Goal: Information Seeking & Learning: Find contact information

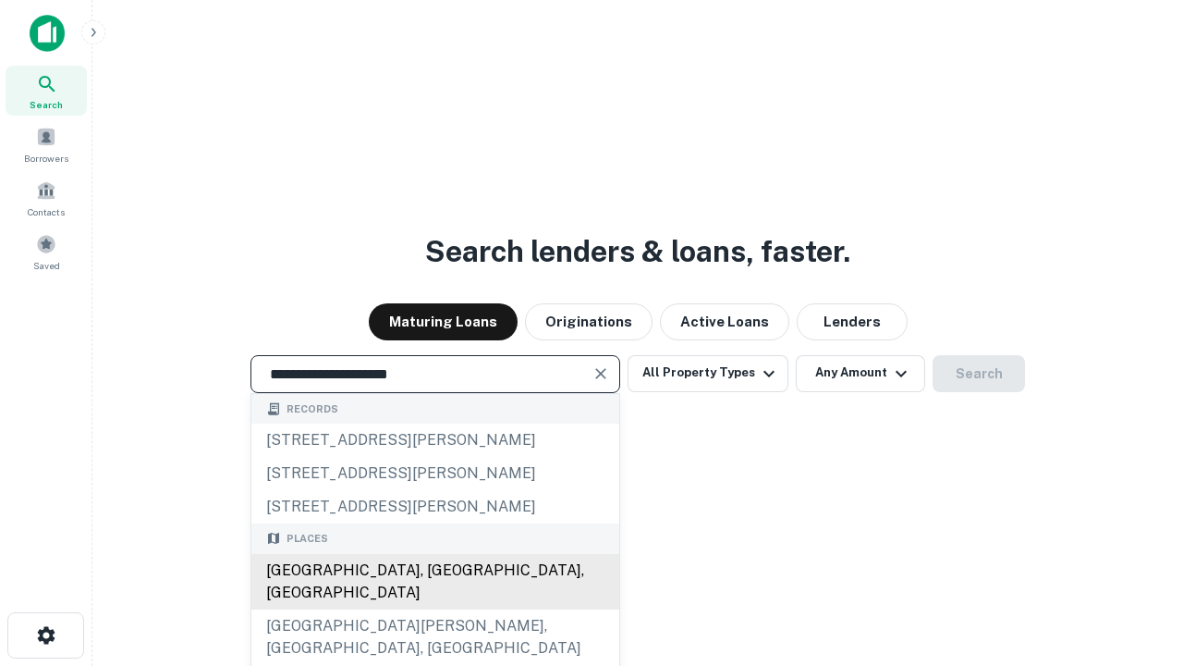
click at [435, 609] on div "Santa Monica, CA, USA" at bounding box center [435, 581] width 368 height 55
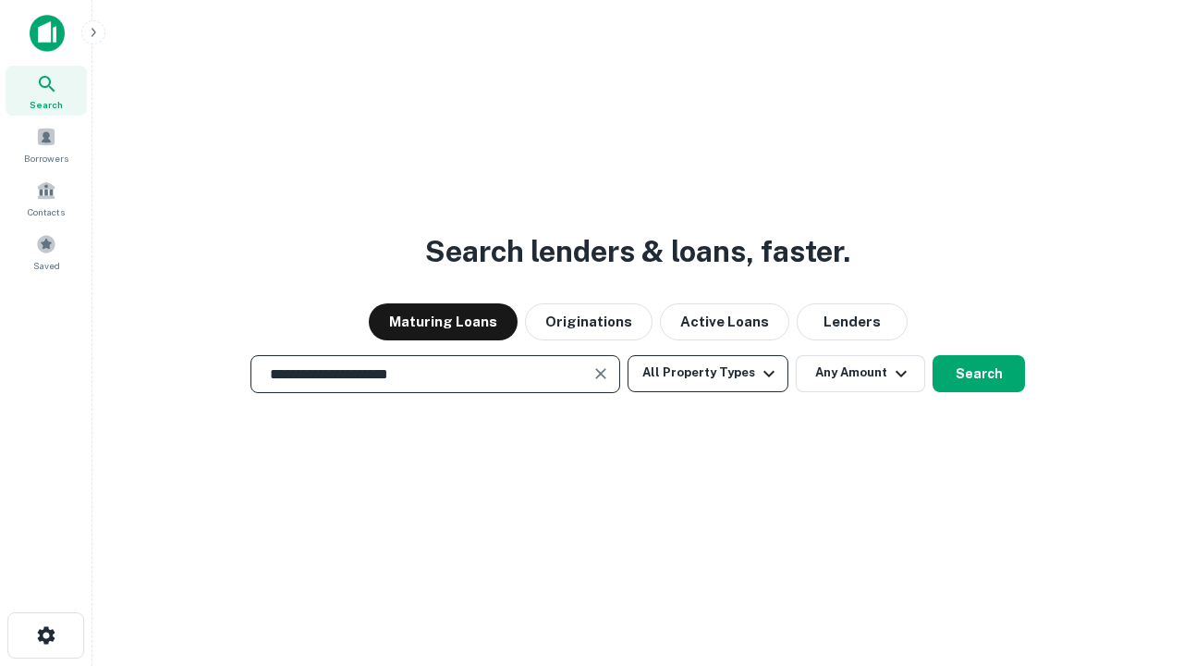
type input "**********"
click at [708, 373] on button "All Property Types" at bounding box center [708, 373] width 161 height 37
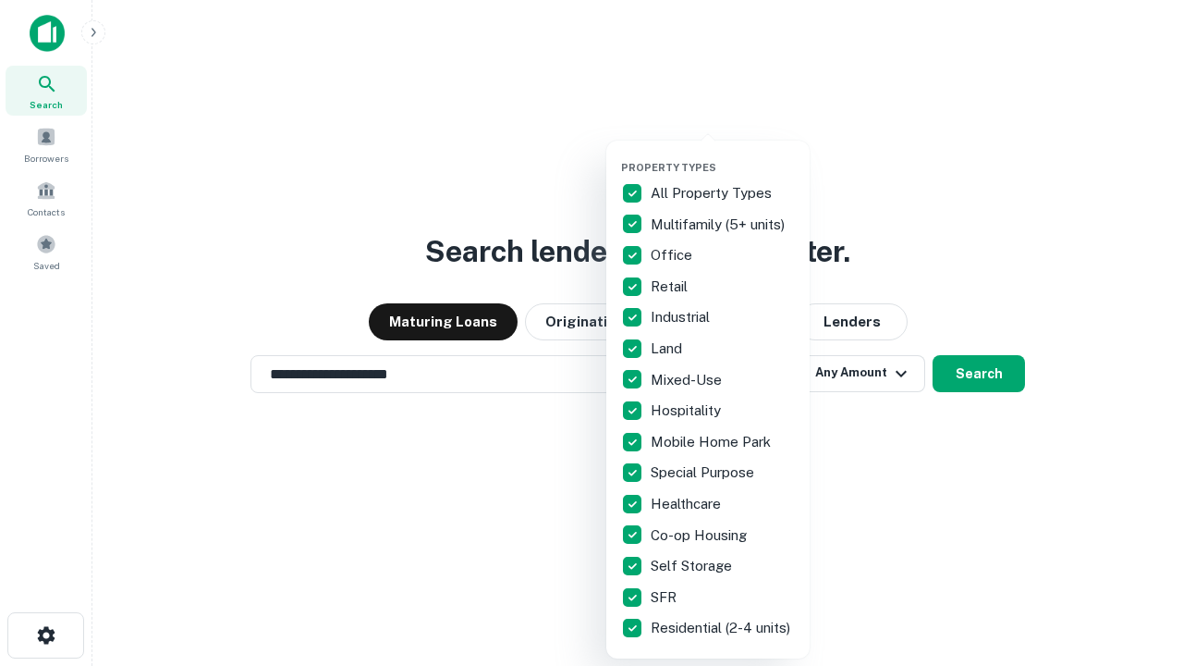
click at [723, 155] on button "button" at bounding box center [722, 155] width 203 height 1
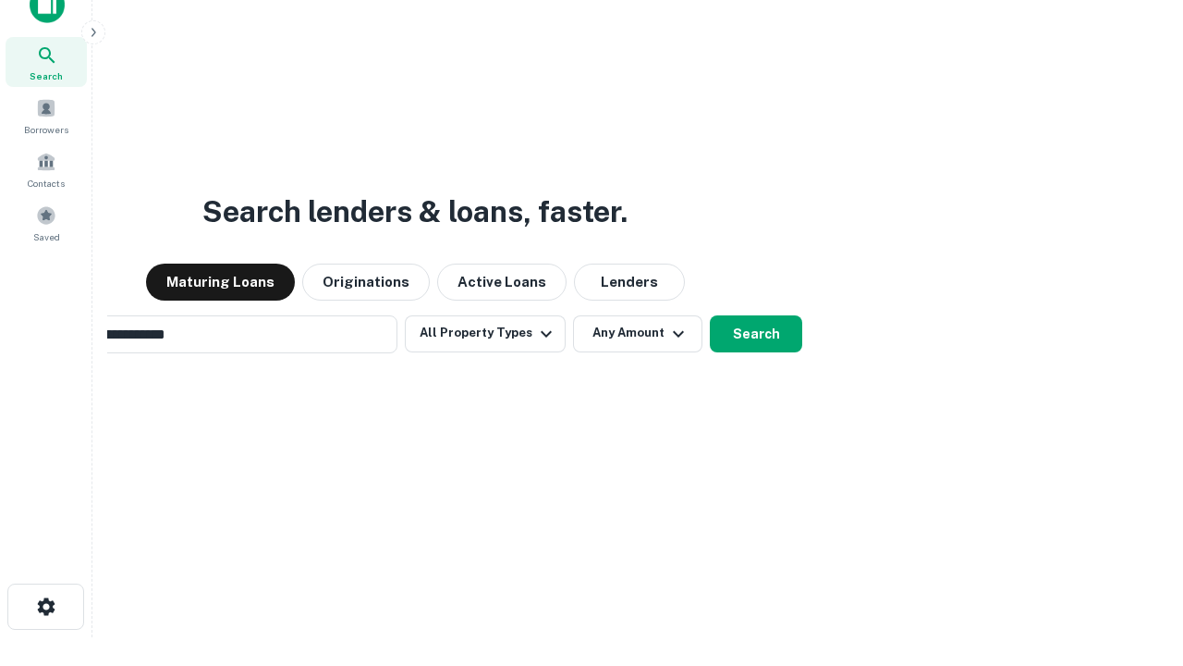
scroll to position [30, 0]
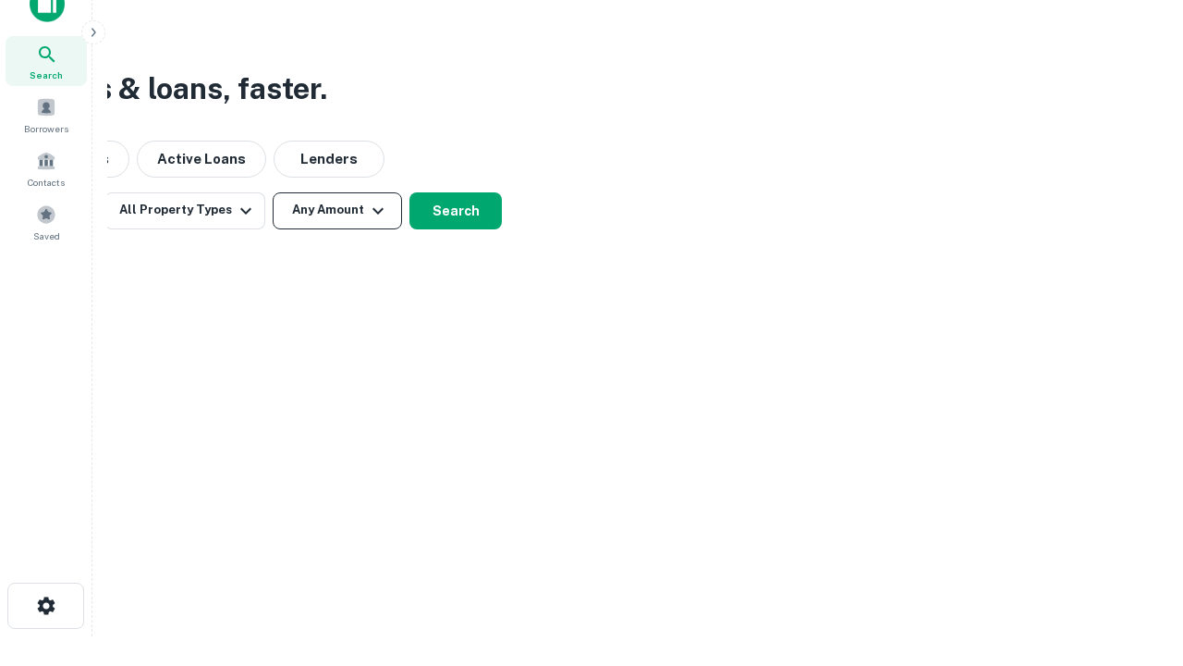
click at [337, 210] on button "Any Amount" at bounding box center [337, 210] width 129 height 37
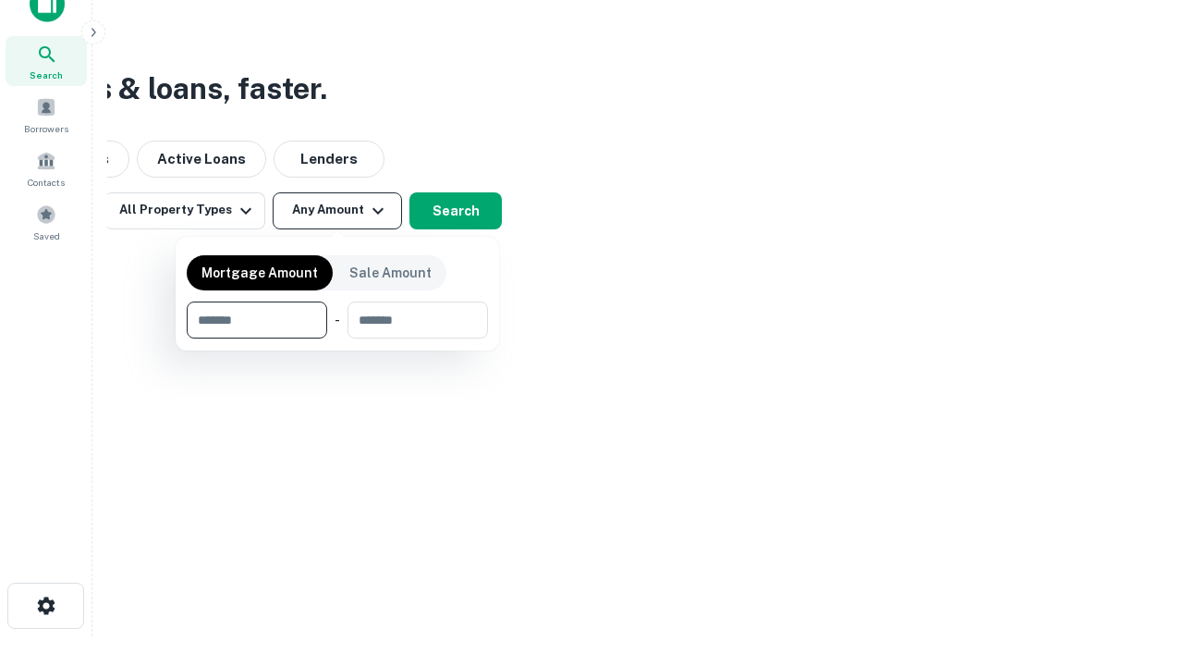
type input "*******"
click at [337, 338] on button "button" at bounding box center [337, 338] width 301 height 1
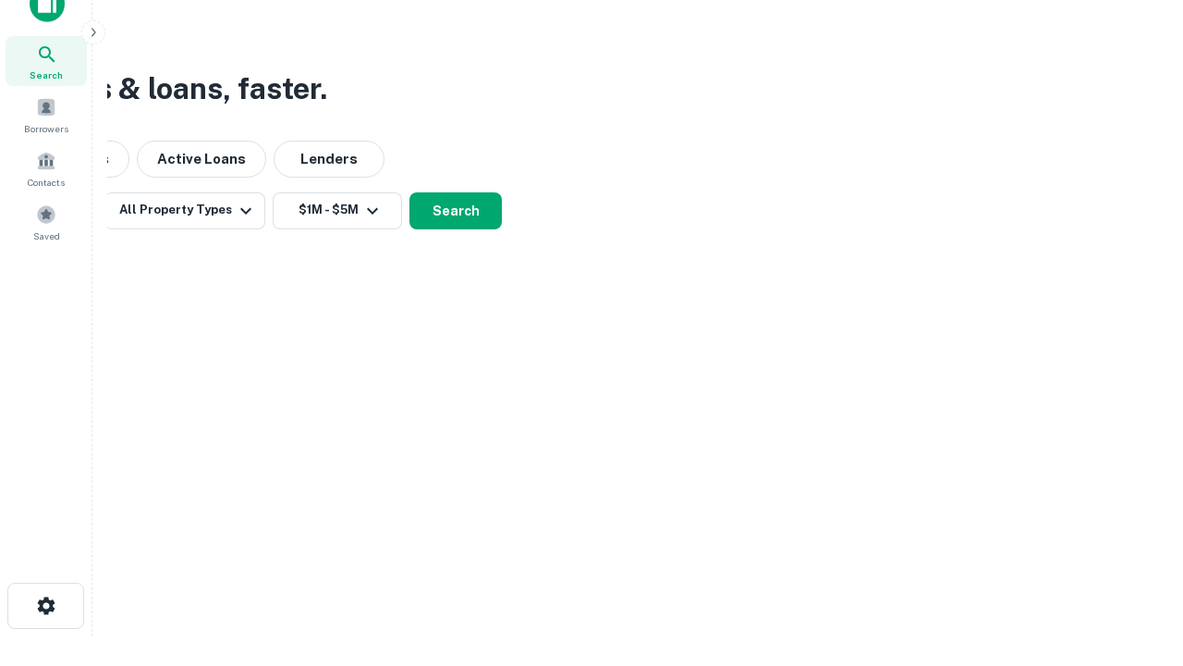
scroll to position [29, 0]
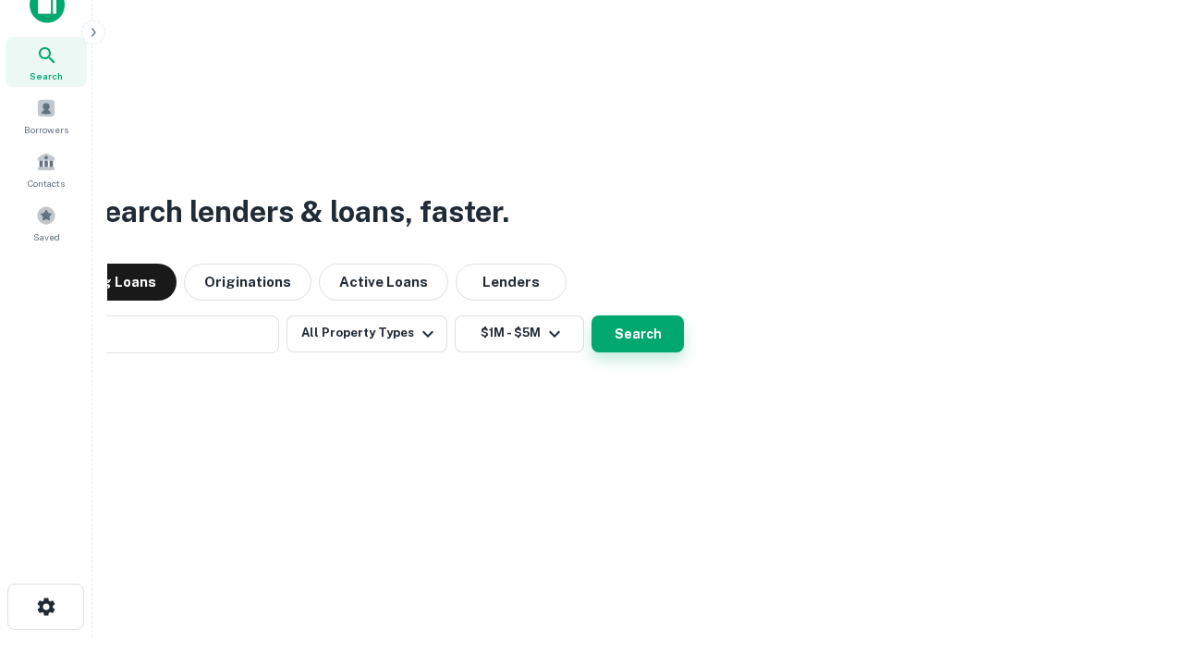
click at [592, 315] on button "Search" at bounding box center [638, 333] width 92 height 37
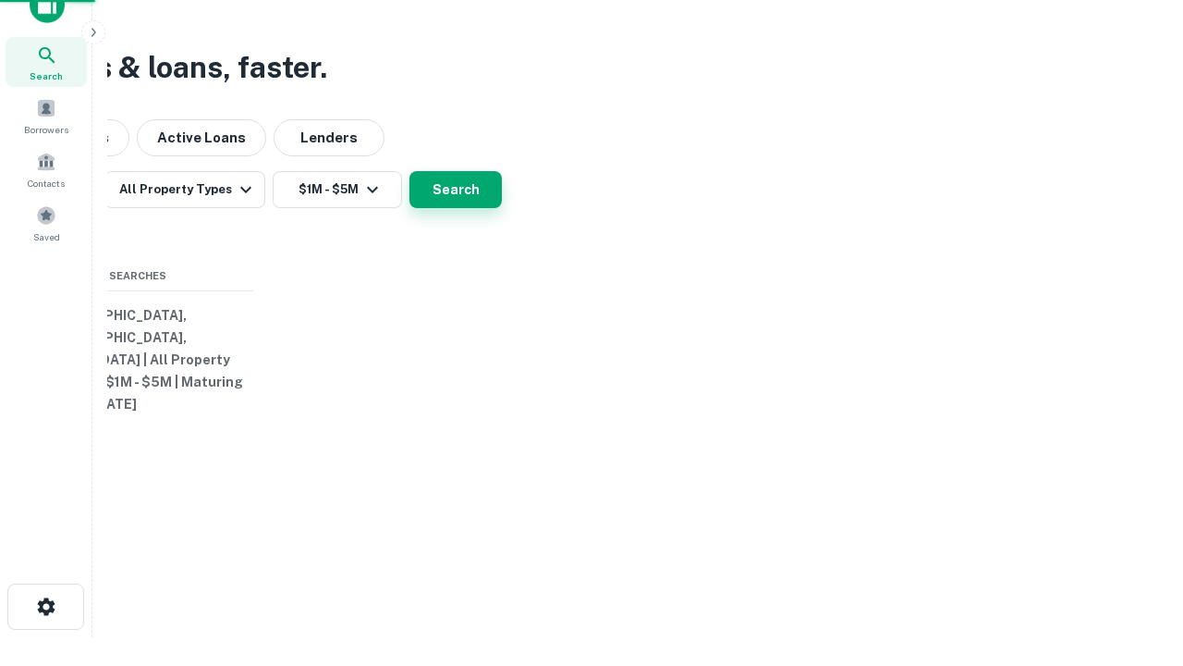
scroll to position [30, 0]
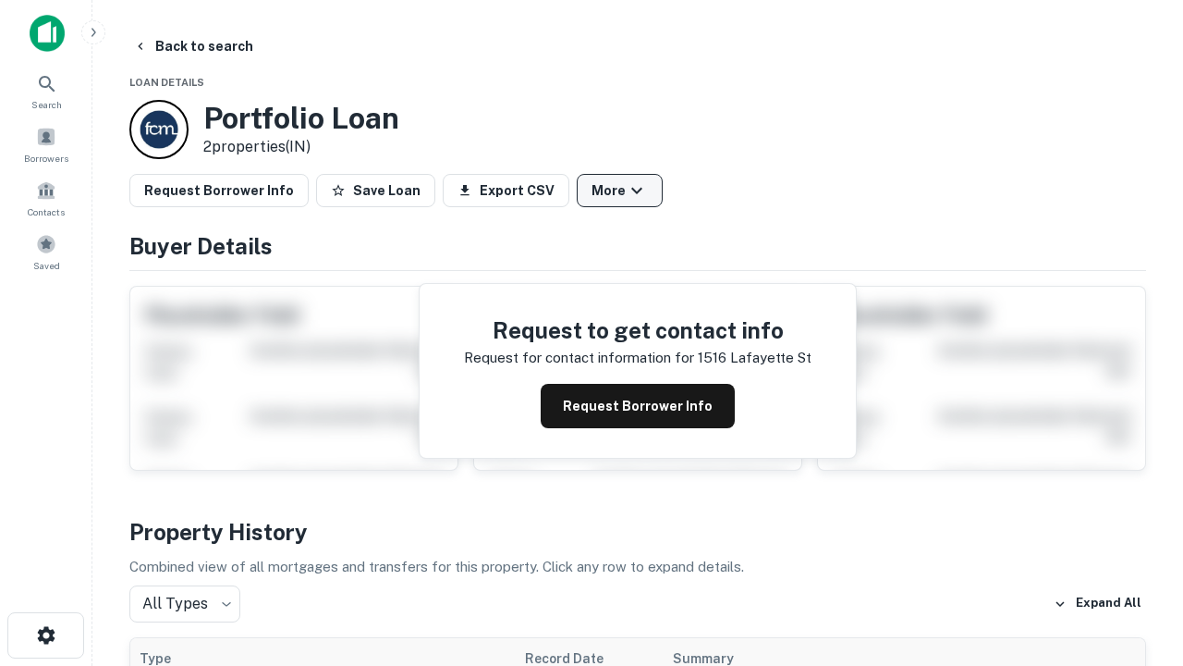
click at [619, 190] on button "More" at bounding box center [620, 190] width 86 height 33
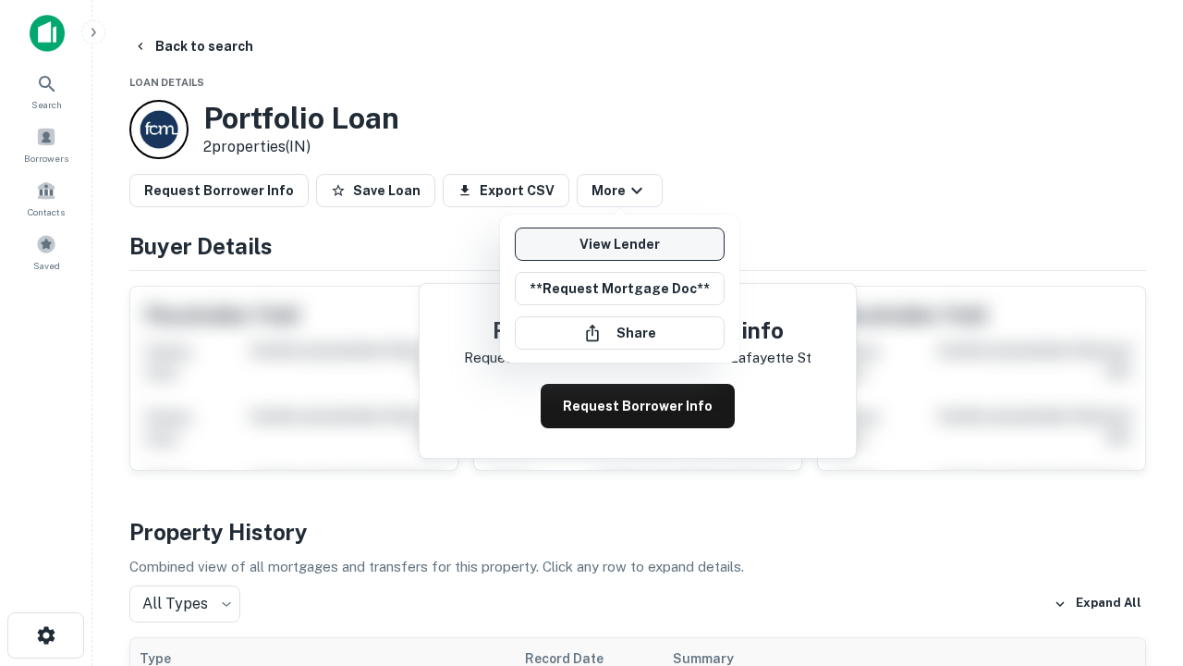
click at [619, 244] on link "View Lender" at bounding box center [620, 243] width 210 height 33
